Goal: Task Accomplishment & Management: Complete application form

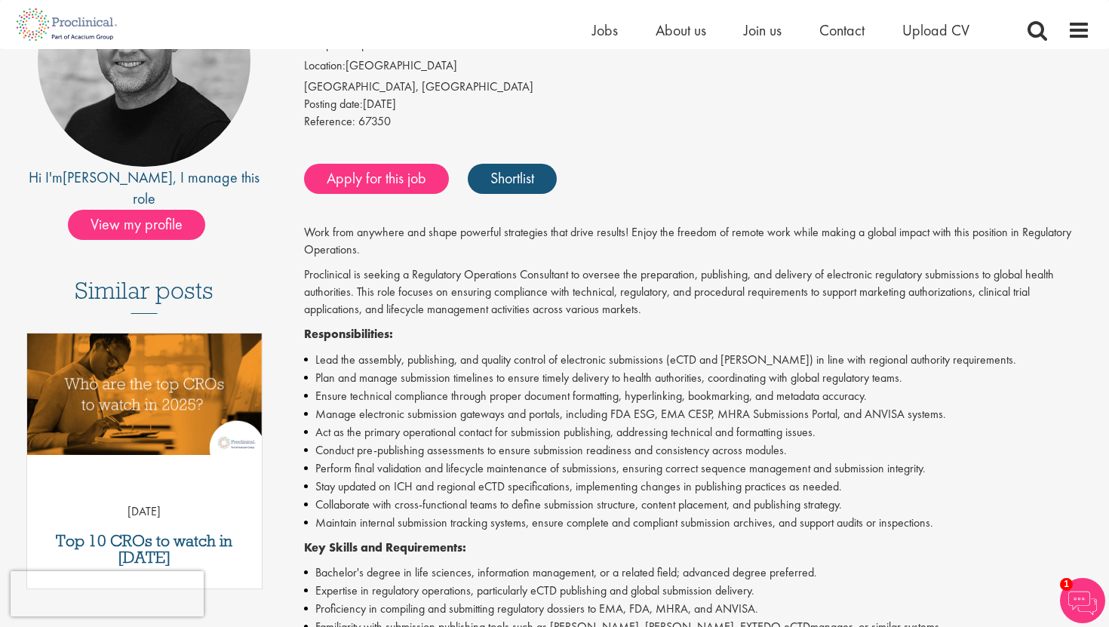
scroll to position [173, 0]
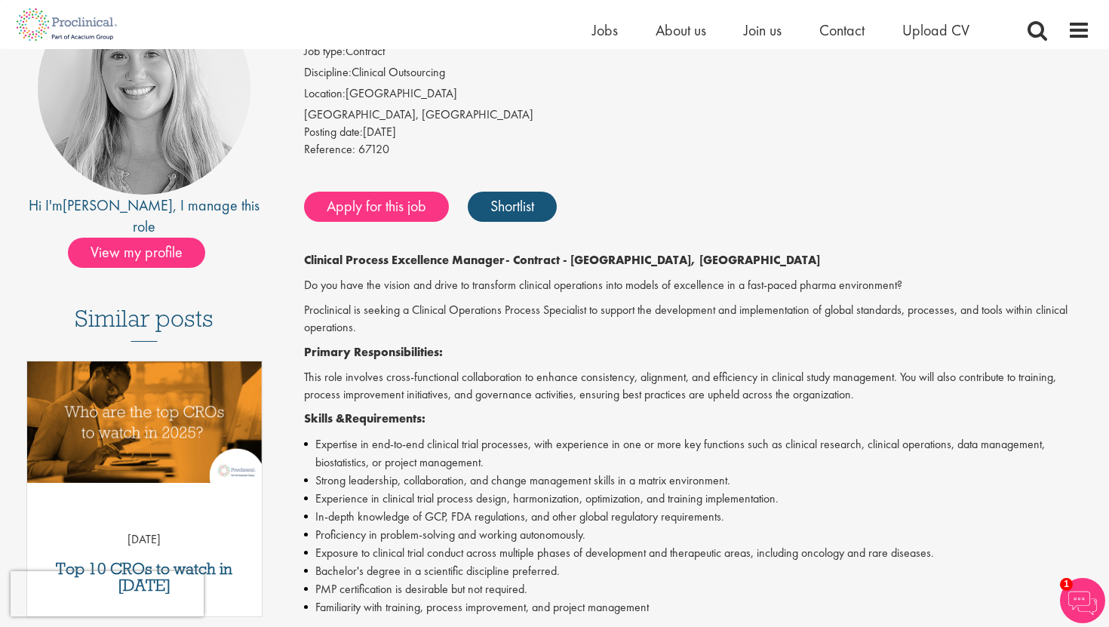
scroll to position [146, 0]
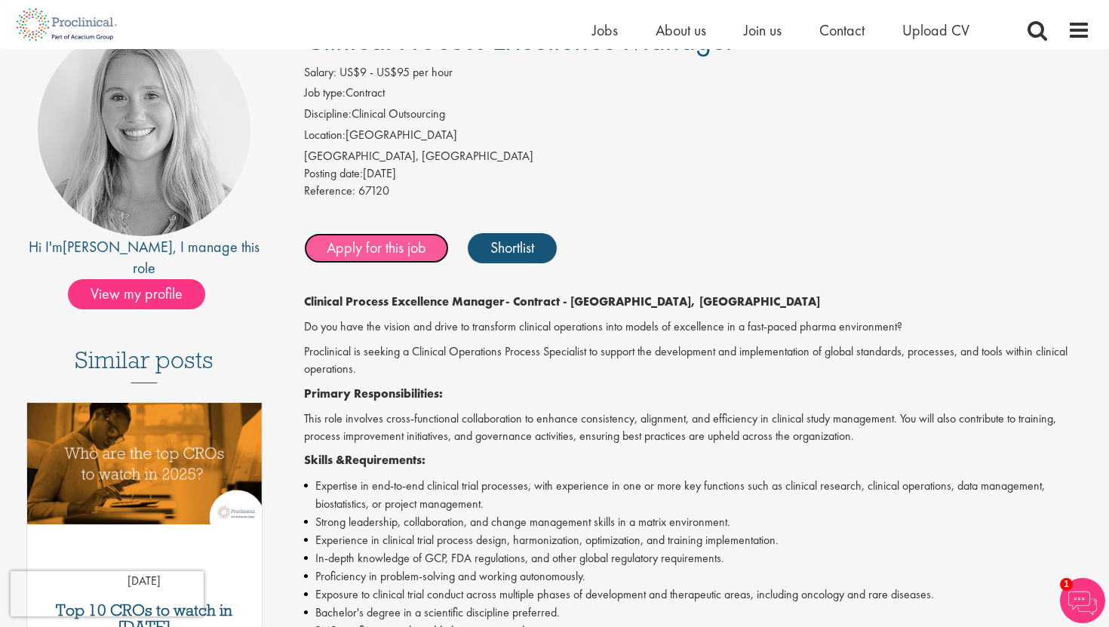
click at [372, 248] on link "Apply for this job" at bounding box center [376, 248] width 145 height 30
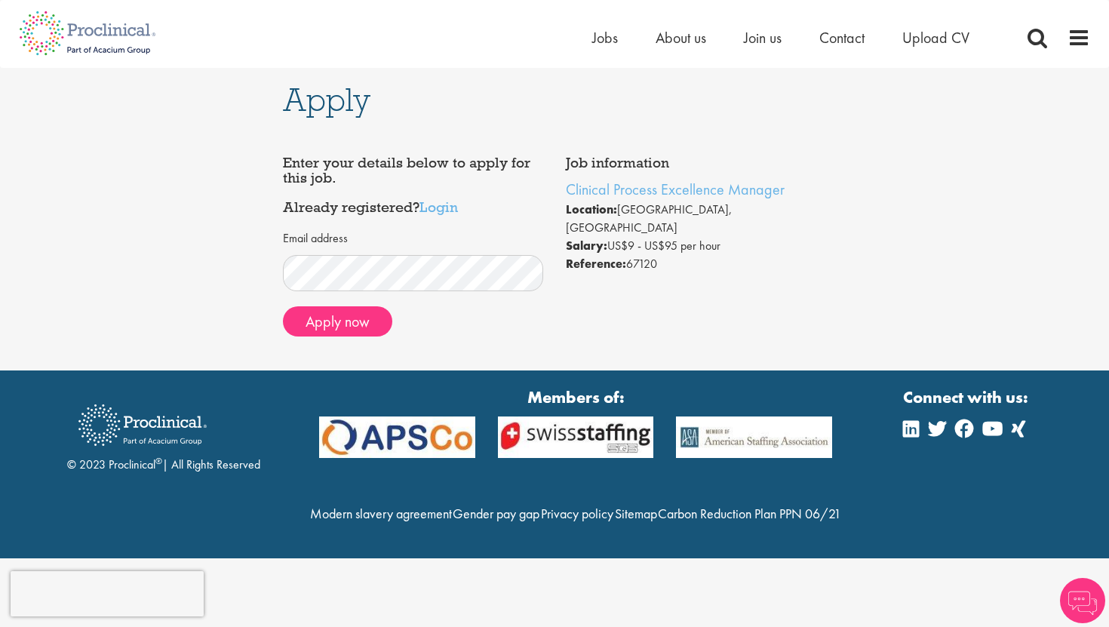
click at [723, 441] on img at bounding box center [754, 436] width 179 height 41
click at [302, 336] on button "Apply now" at bounding box center [337, 321] width 109 height 30
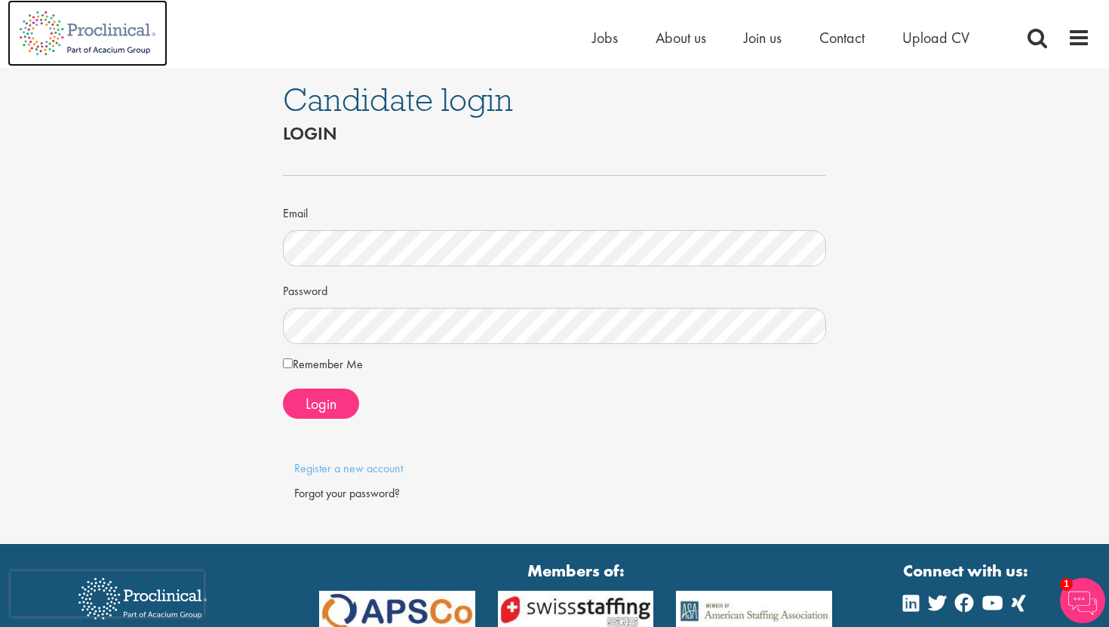
click at [134, 35] on img at bounding box center [88, 33] width 160 height 66
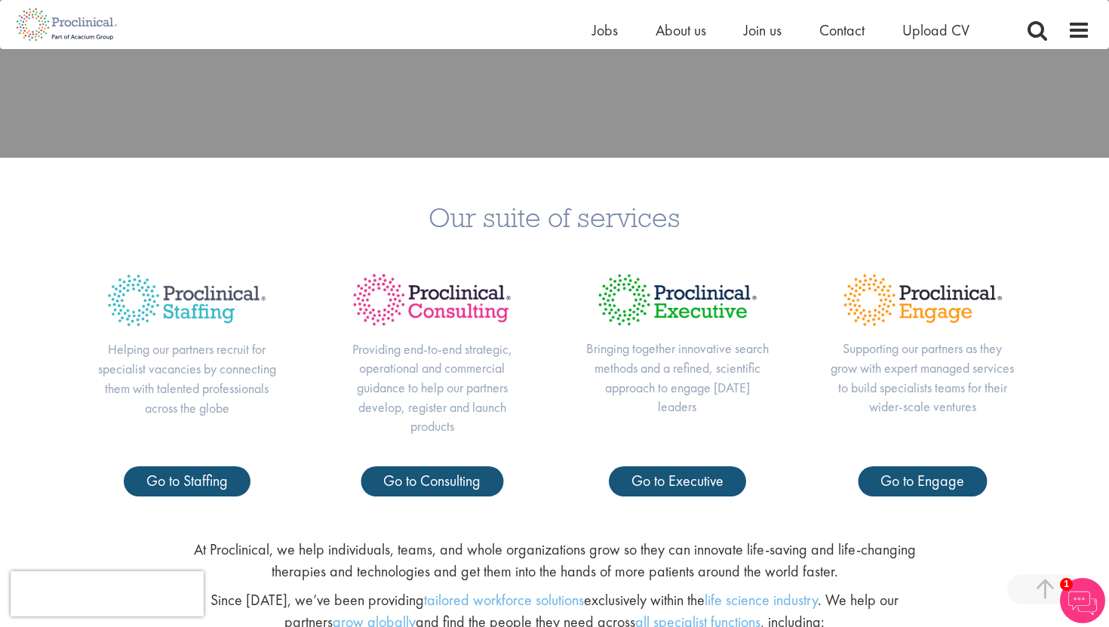
scroll to position [84, 0]
